Goal: Book appointment/travel/reservation

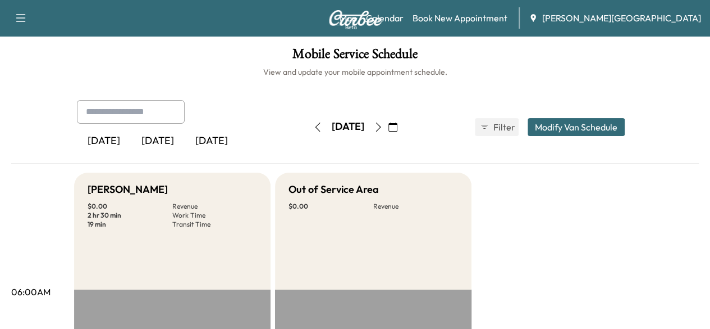
click at [403, 126] on button "button" at bounding box center [393, 127] width 19 height 18
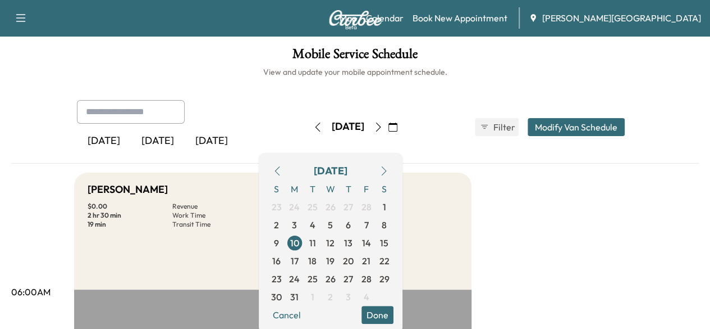
click at [389, 168] on icon "button" at bounding box center [384, 170] width 9 height 9
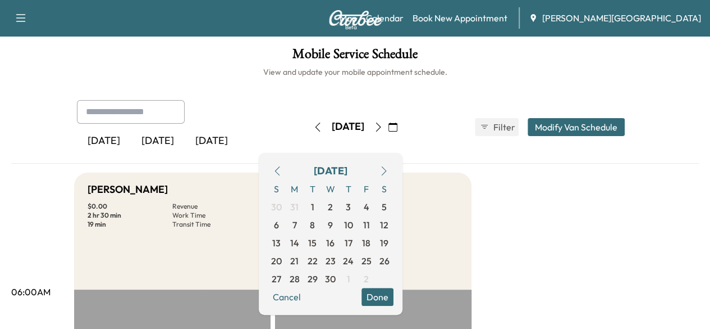
click at [389, 168] on icon "button" at bounding box center [384, 170] width 9 height 9
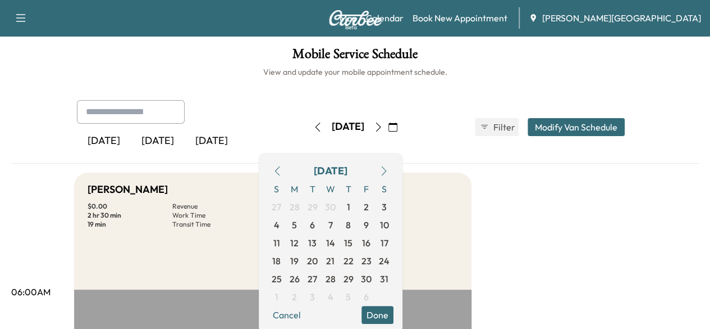
click at [389, 168] on icon "button" at bounding box center [384, 170] width 9 height 9
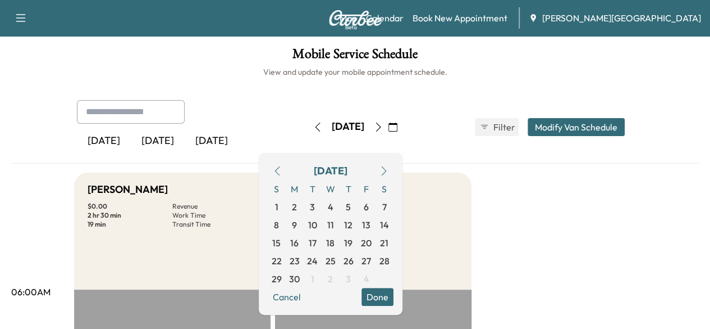
click at [389, 168] on icon "button" at bounding box center [384, 170] width 9 height 9
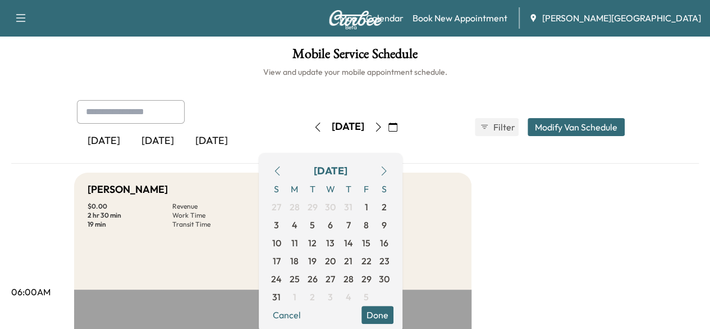
click at [389, 168] on icon "button" at bounding box center [384, 170] width 9 height 9
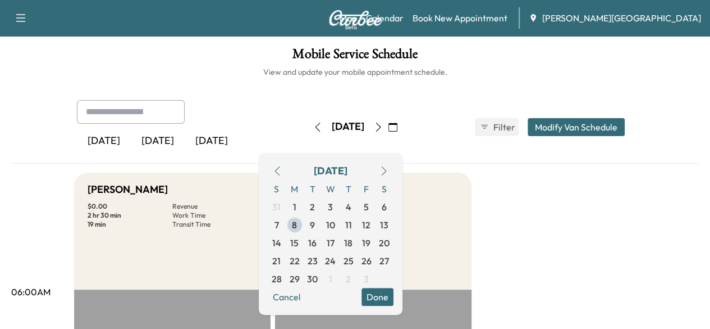
click at [389, 168] on icon "button" at bounding box center [384, 170] width 9 height 9
click at [282, 169] on icon "button" at bounding box center [277, 170] width 9 height 9
click at [304, 223] on span "8" at bounding box center [295, 225] width 18 height 18
click at [394, 297] on button "Done" at bounding box center [378, 297] width 32 height 18
